Goal: Task Accomplishment & Management: Manage account settings

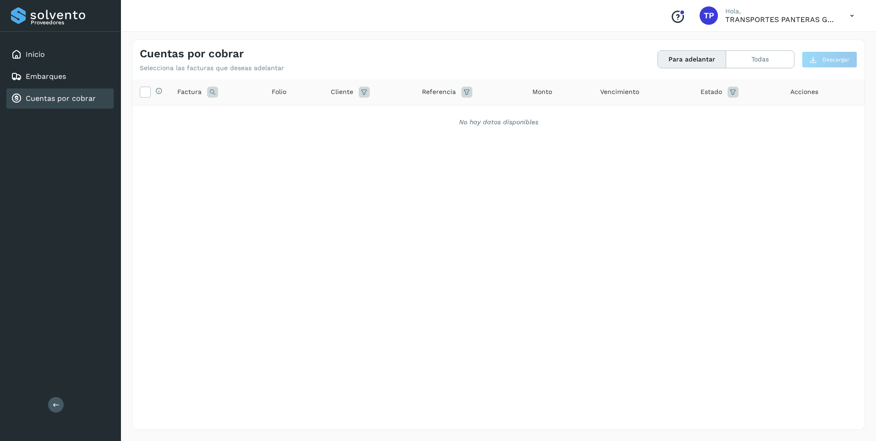
click at [56, 88] on div "Cuentas por cobrar" at bounding box center [59, 98] width 107 height 20
click at [57, 81] on div "Embarques" at bounding box center [38, 76] width 55 height 11
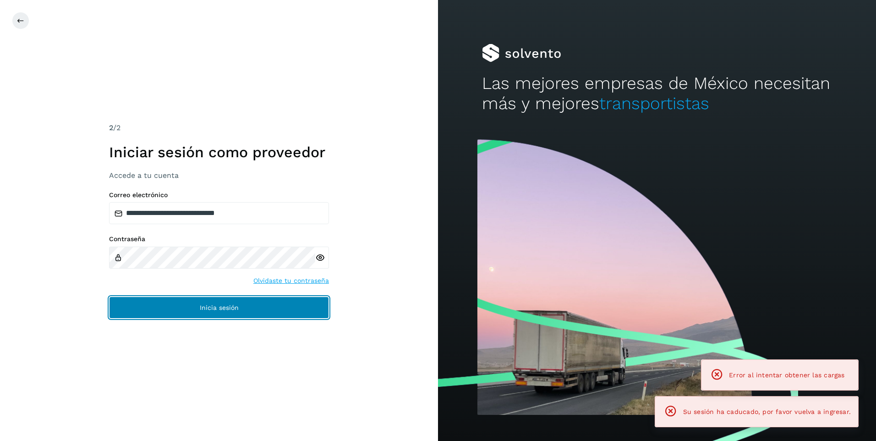
click at [257, 307] on button "Inicia sesión" at bounding box center [219, 308] width 220 height 22
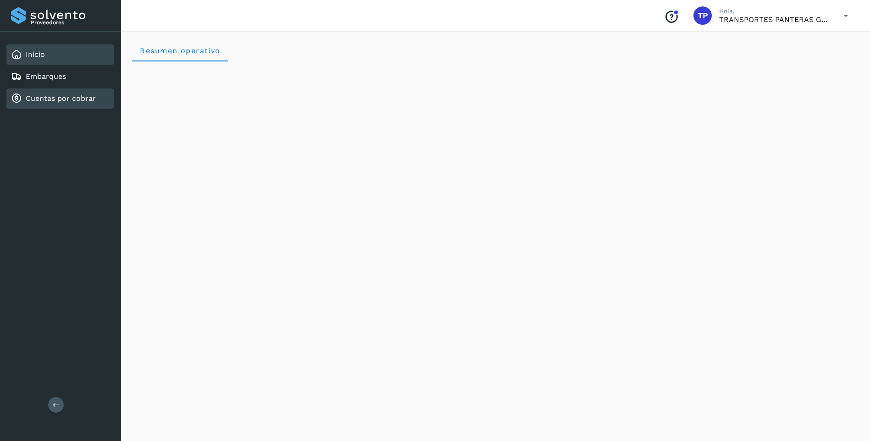
click at [59, 97] on link "Cuentas por cobrar" at bounding box center [61, 98] width 70 height 9
